Goal: Entertainment & Leisure: Browse casually

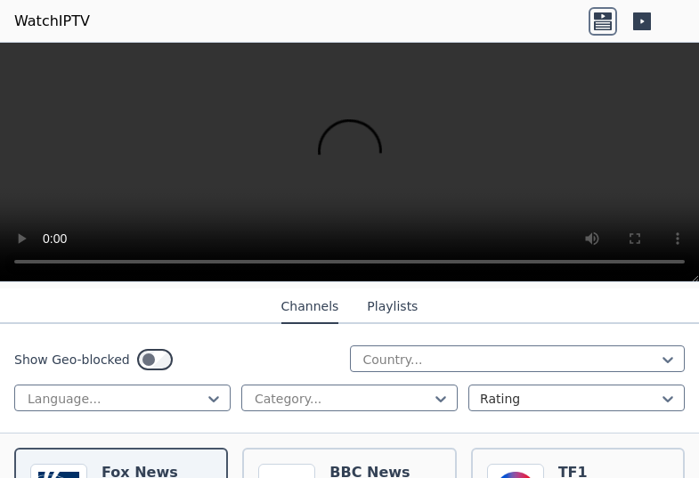
scroll to position [219, 0]
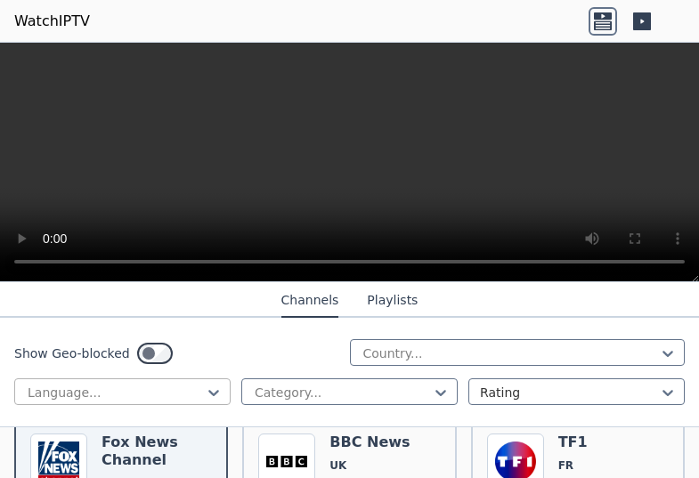
click at [113, 393] on div at bounding box center [115, 393] width 179 height 18
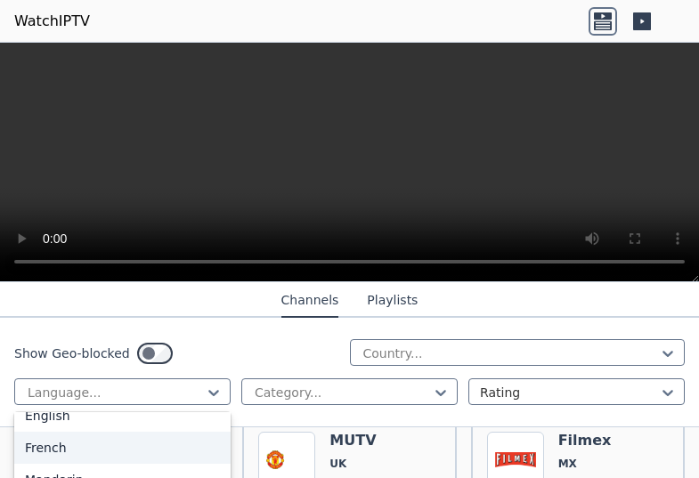
scroll to position [80, 0]
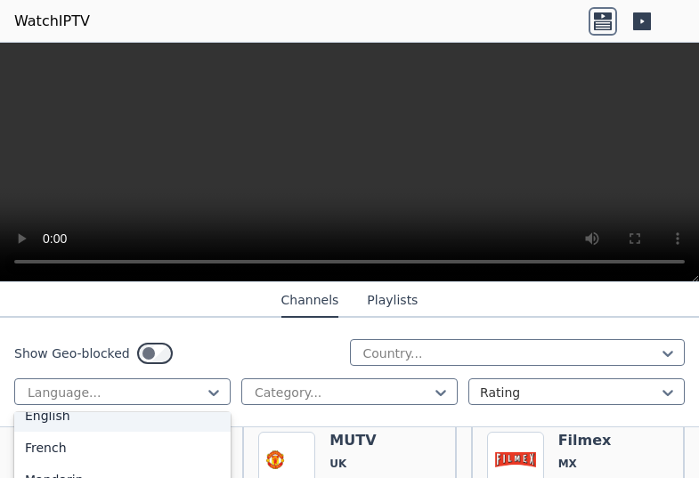
click at [46, 428] on div "English" at bounding box center [122, 416] width 216 height 32
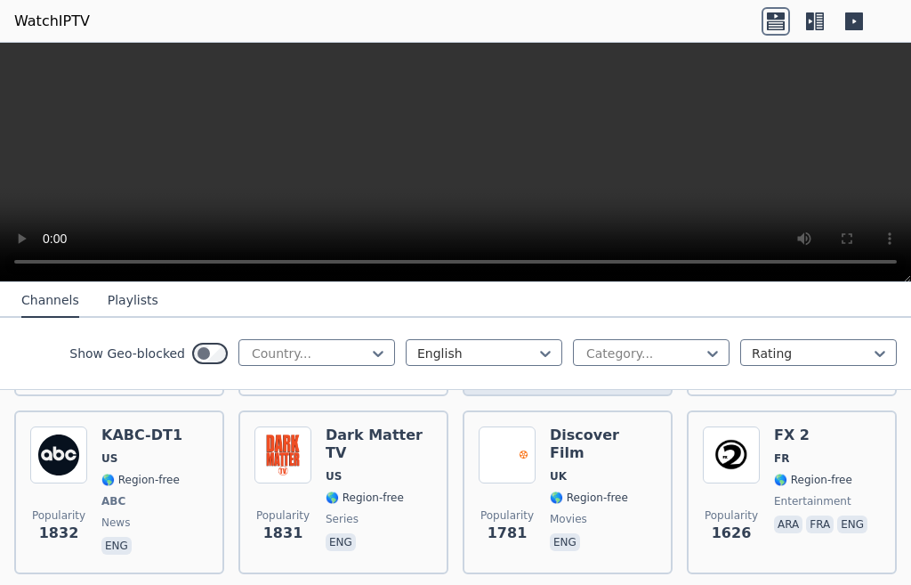
scroll to position [902, 0]
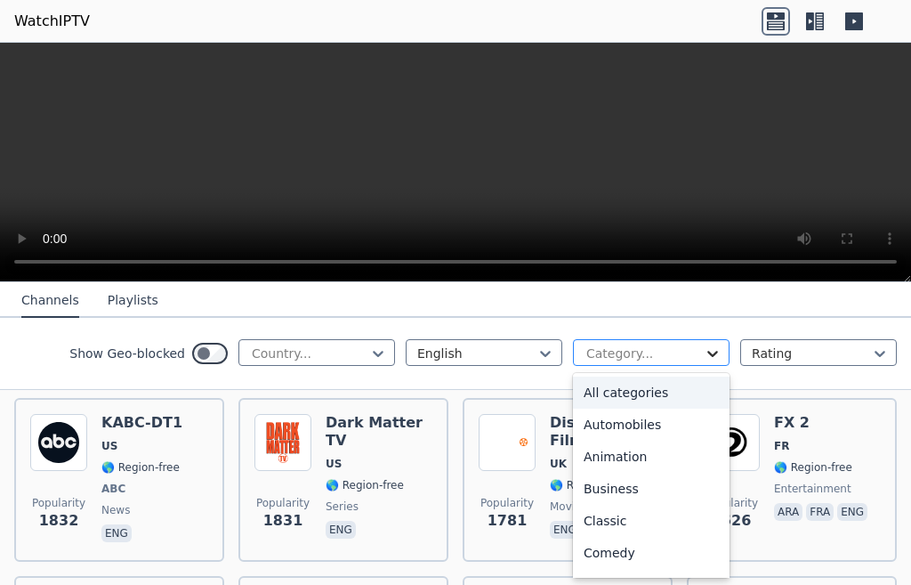
click at [698, 360] on div at bounding box center [713, 353] width 18 height 18
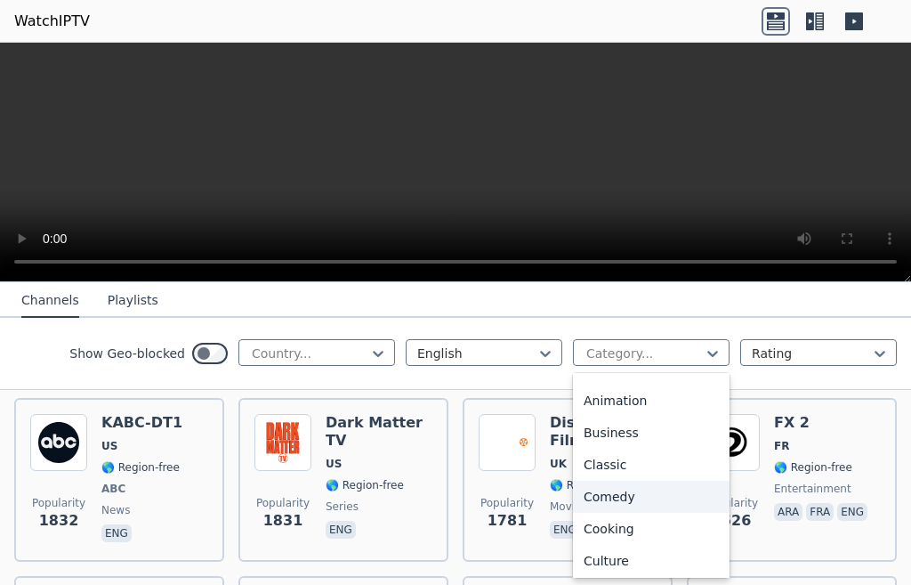
scroll to position [0, 0]
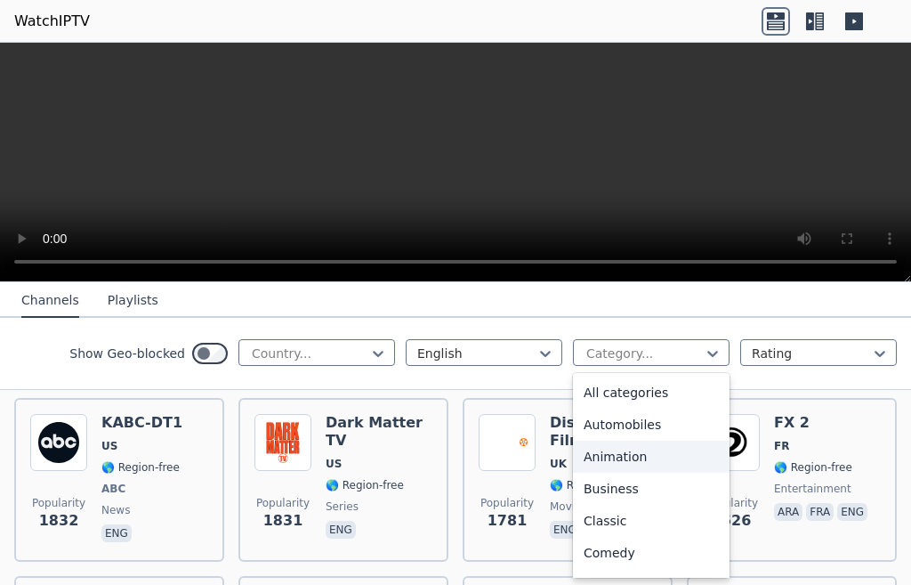
click at [591, 466] on div "Animation" at bounding box center [651, 457] width 157 height 32
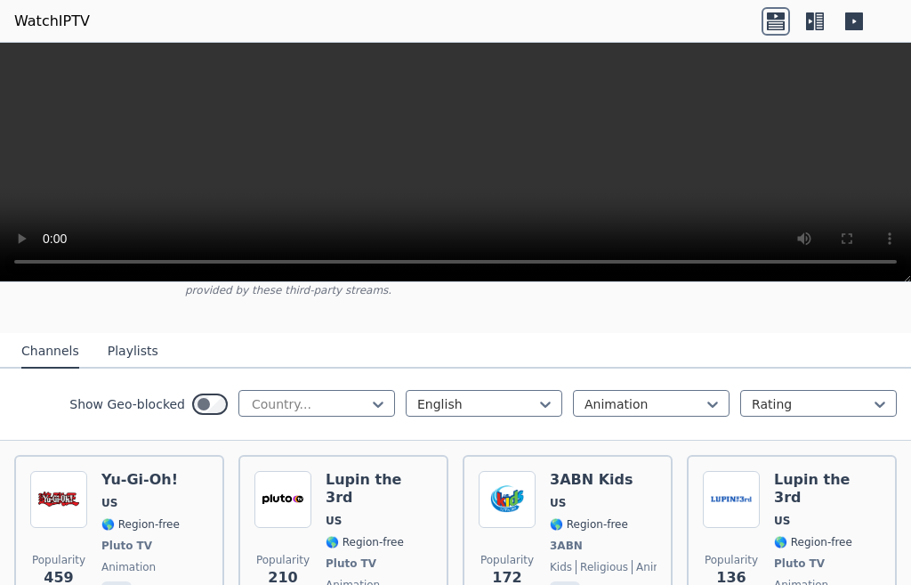
scroll to position [144, 0]
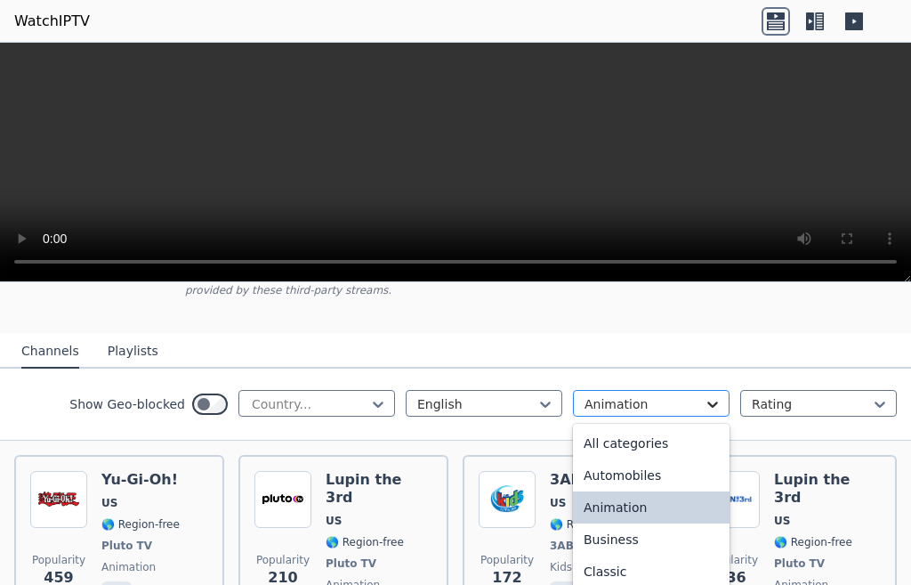
click at [698, 395] on icon at bounding box center [713, 404] width 18 height 18
click at [659, 427] on div "All categories" at bounding box center [651, 443] width 157 height 32
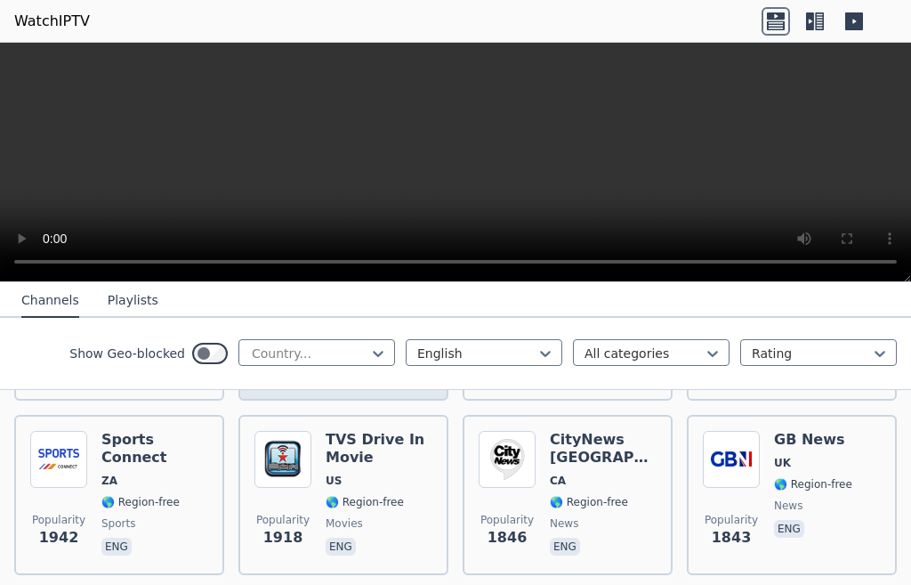
scroll to position [772, 0]
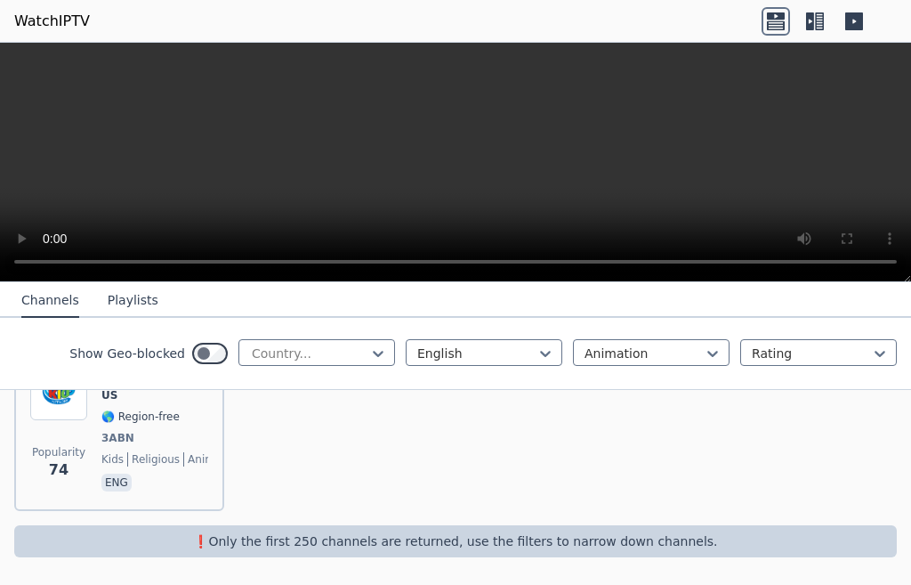
scroll to position [417, 0]
